Goal: Navigation & Orientation: Find specific page/section

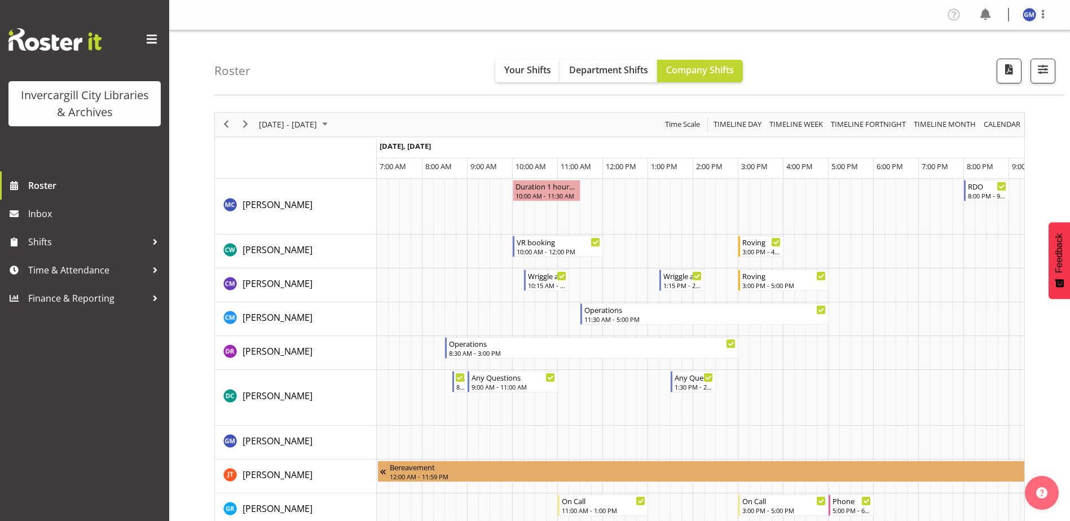
click at [244, 125] on span "Next" at bounding box center [246, 124] width 14 height 14
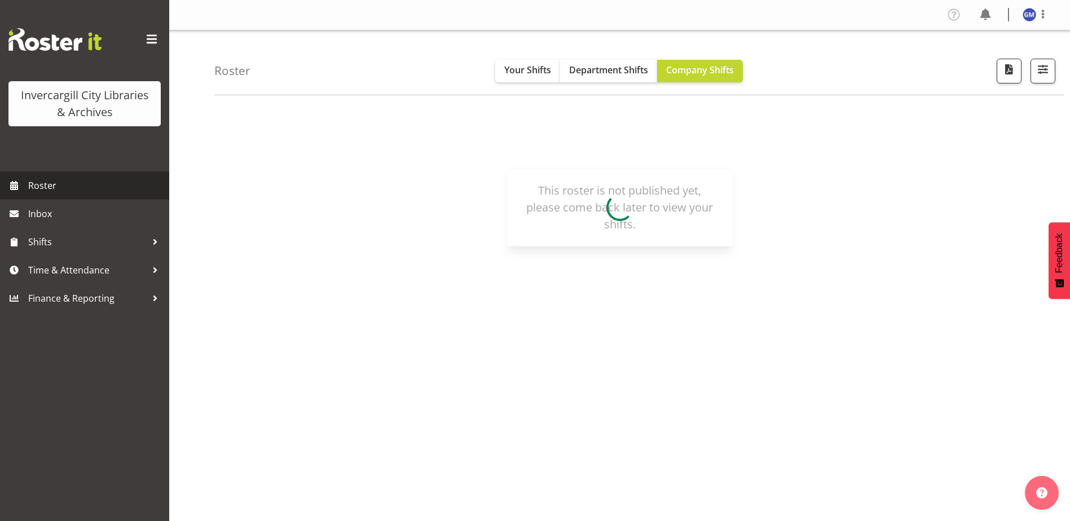
click at [59, 186] on span "Roster" at bounding box center [95, 185] width 135 height 17
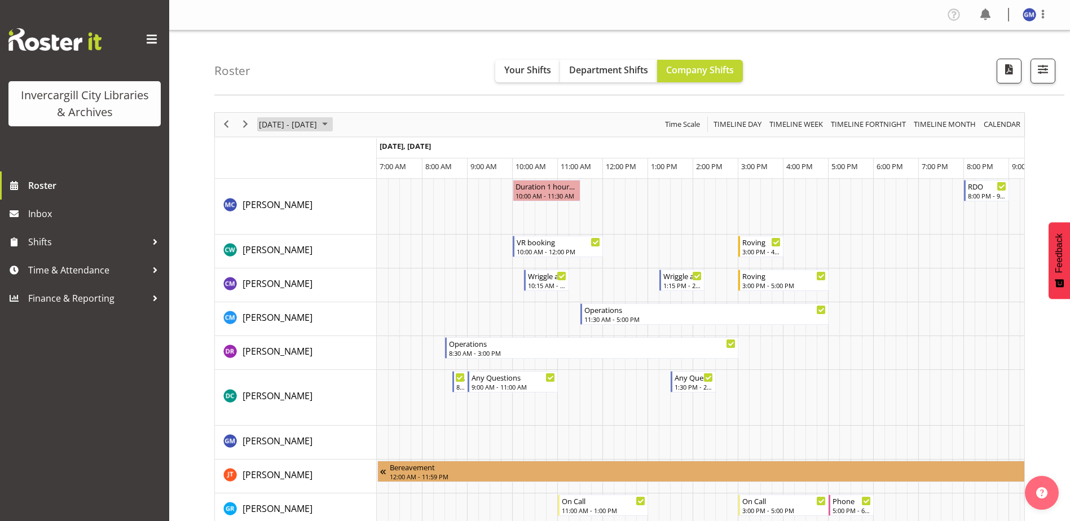
click at [303, 124] on span "September 15 - 21, 2025" at bounding box center [288, 124] width 60 height 14
click at [309, 230] on span "17" at bounding box center [306, 230] width 17 height 17
click at [411, 120] on div "September 15 - 21, 2025 Today Timeline Day Timeline Week Timeline Fortnight Tim…" at bounding box center [620, 125] width 810 height 24
click at [759, 129] on span "Timeline Day" at bounding box center [738, 124] width 50 height 14
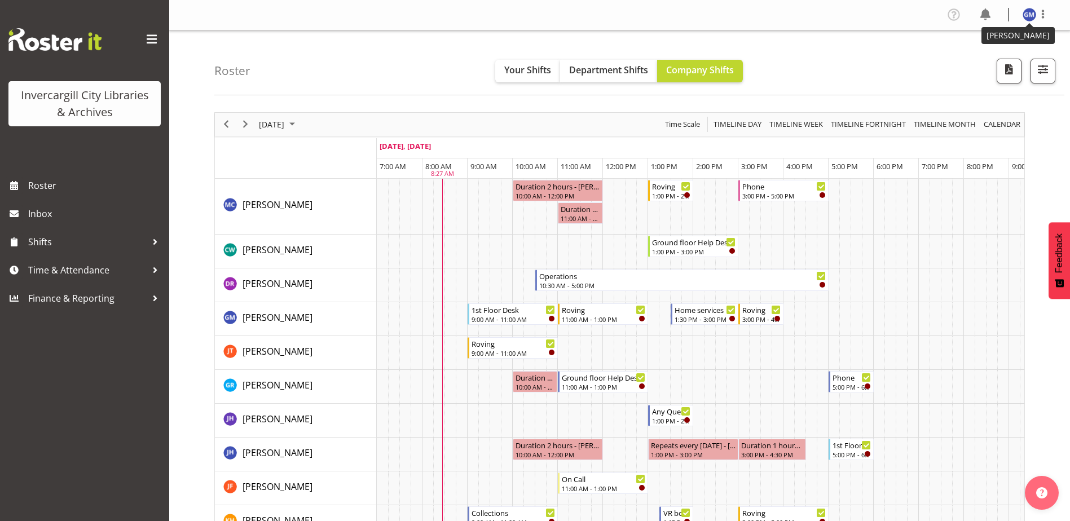
click at [1030, 11] on img at bounding box center [1030, 15] width 14 height 14
click at [971, 59] on link "Log Out" at bounding box center [996, 59] width 108 height 20
